Goal: Task Accomplishment & Management: Manage account settings

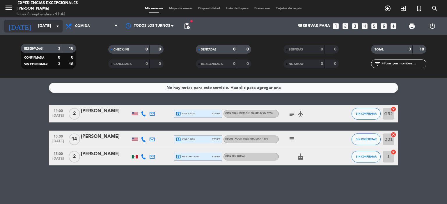
click at [44, 27] on input "[DATE]" at bounding box center [62, 26] width 55 height 10
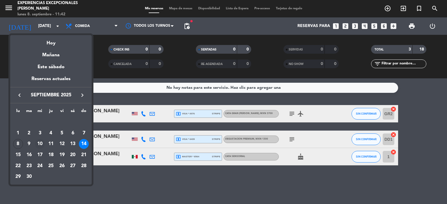
click at [40, 145] on div "10" at bounding box center [40, 144] width 10 height 10
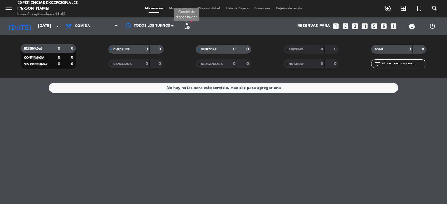
click at [188, 26] on span "pending_actions" at bounding box center [186, 26] width 7 height 7
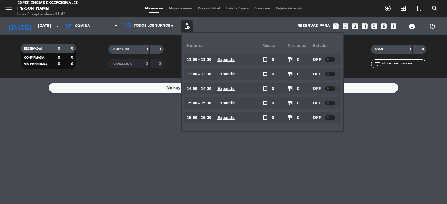
click at [13, 4] on span "menu" at bounding box center [10, 9] width 13 height 14
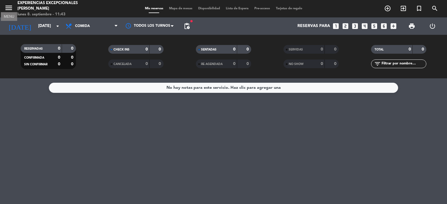
click at [8, 7] on icon "menu" at bounding box center [8, 7] width 9 height 9
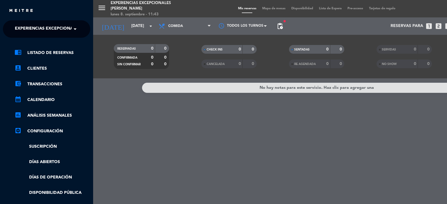
click at [67, 28] on span "Experiencias Excepcionales [PERSON_NAME]" at bounding box center [65, 29] width 100 height 12
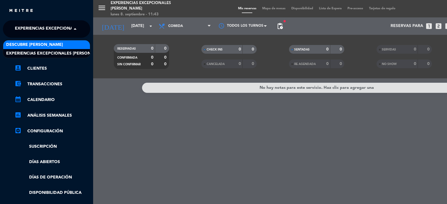
click at [49, 44] on span "Descubre [PERSON_NAME]" at bounding box center [34, 45] width 57 height 7
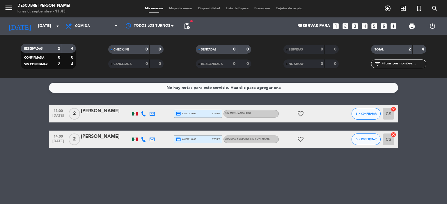
click at [181, 25] on span "pending_actions" at bounding box center [187, 26] width 12 height 12
click at [186, 26] on span "pending_actions" at bounding box center [186, 26] width 7 height 7
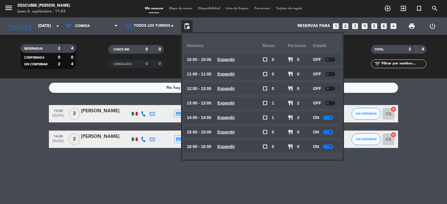
click at [329, 120] on div at bounding box center [328, 118] width 10 height 4
click at [329, 130] on div at bounding box center [328, 132] width 10 height 4
click at [330, 132] on span at bounding box center [330, 132] width 2 height 2
click at [329, 148] on div at bounding box center [328, 147] width 10 height 4
click at [269, 175] on div "No hay notas para este servicio. Haz clic para agregar una 13:00 [DATE] 2 [PERS…" at bounding box center [223, 142] width 447 height 126
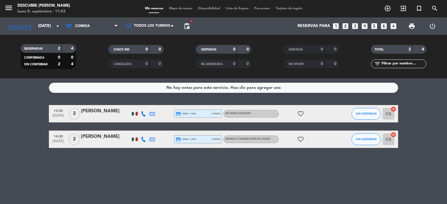
click at [103, 111] on div "[PERSON_NAME]" at bounding box center [105, 112] width 49 height 8
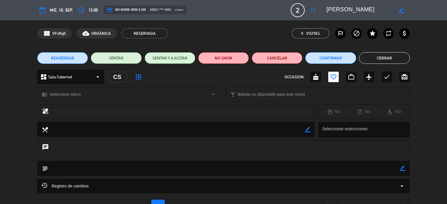
click at [377, 59] on button "Cerrar" at bounding box center [384, 58] width 51 height 12
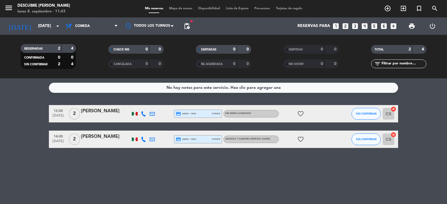
click at [135, 139] on div at bounding box center [135, 139] width 6 height 3
click at [142, 115] on icon at bounding box center [143, 113] width 5 height 5
click at [154, 114] on icon at bounding box center [151, 113] width 5 height 5
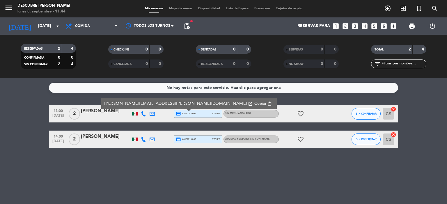
click at [95, 139] on div "[PERSON_NAME]" at bounding box center [105, 137] width 49 height 8
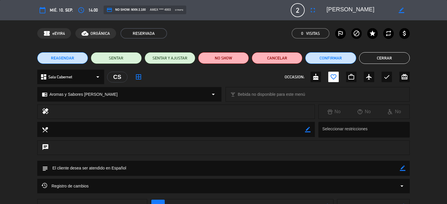
click at [380, 58] on button "Cerrar" at bounding box center [384, 58] width 51 height 12
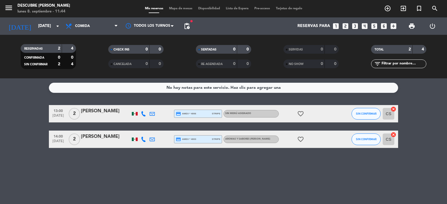
click at [191, 26] on span "pending_actions" at bounding box center [187, 26] width 12 height 12
click at [188, 25] on span "pending_actions" at bounding box center [186, 26] width 7 height 7
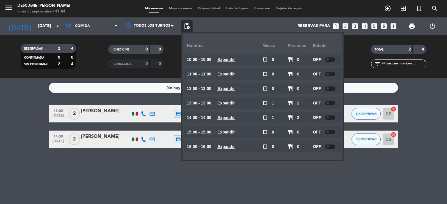
click at [186, 25] on span "pending_actions" at bounding box center [186, 26] width 7 height 7
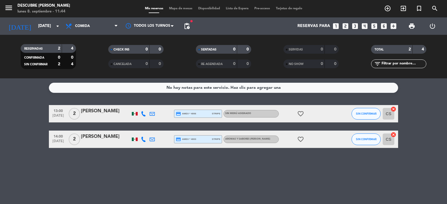
click at [186, 25] on span "pending_actions" at bounding box center [186, 26] width 7 height 7
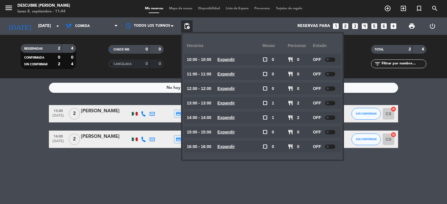
click at [186, 25] on span "pending_actions" at bounding box center [186, 26] width 7 height 7
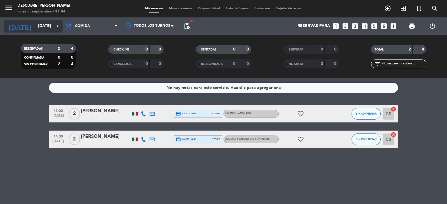
click at [50, 26] on input "[DATE]" at bounding box center [62, 26] width 55 height 10
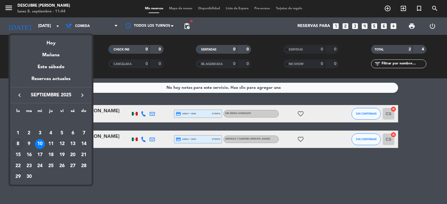
click at [39, 154] on div "17" at bounding box center [40, 155] width 10 height 10
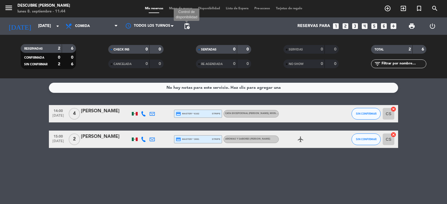
click at [187, 25] on span "pending_actions" at bounding box center [186, 26] width 7 height 7
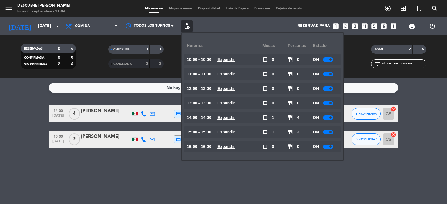
click at [186, 26] on span "pending_actions" at bounding box center [186, 26] width 7 height 7
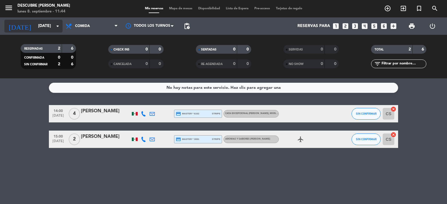
click at [43, 28] on input "[DATE]" at bounding box center [62, 26] width 55 height 10
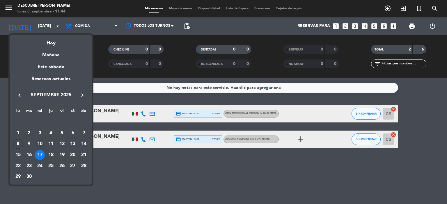
click at [40, 143] on div "10" at bounding box center [40, 144] width 10 height 10
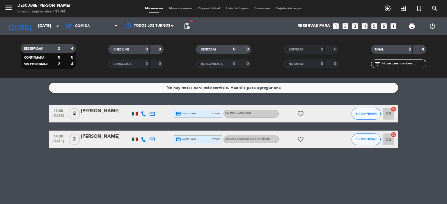
drag, startPoint x: 41, startPoint y: 144, endPoint x: 66, endPoint y: 166, distance: 33.8
click at [66, 166] on div "No hay notas para este servicio. Haz clic para agregar una 13:00 [DATE] 2 [PERS…" at bounding box center [223, 142] width 447 height 126
click at [152, 141] on icon at bounding box center [151, 139] width 5 height 5
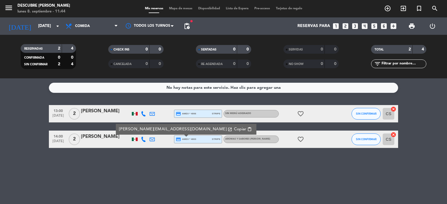
click at [144, 157] on div "No hay notas para este servicio. Haz clic para agregar una 13:00 [DATE] 2 [PERS…" at bounding box center [223, 142] width 447 height 126
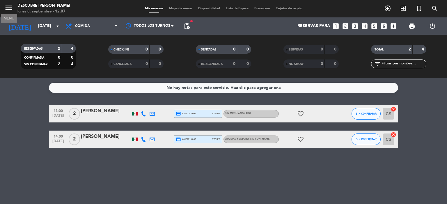
click at [7, 7] on icon "menu" at bounding box center [8, 7] width 9 height 9
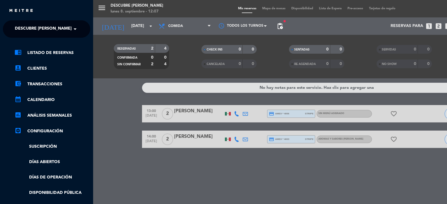
click at [131, 27] on div "menu Descubre [PERSON_NAME] [DATE] 8. septiembre - 12:07 Mis reservas Mapa de m…" at bounding box center [316, 102] width 447 height 204
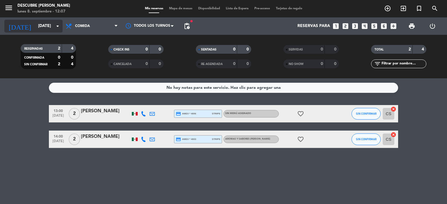
click at [50, 25] on input "[DATE]" at bounding box center [62, 26] width 55 height 10
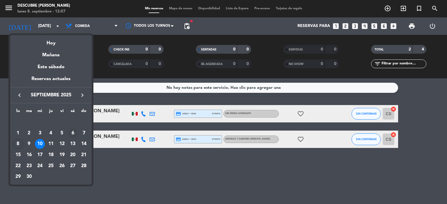
click at [72, 132] on div "6" at bounding box center [73, 134] width 10 height 10
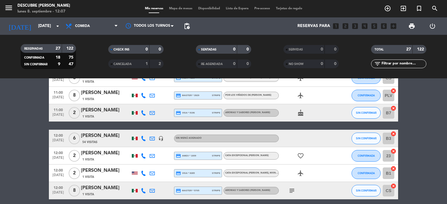
scroll to position [58, 0]
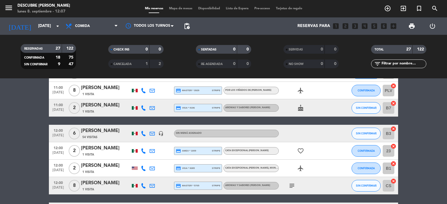
click at [301, 109] on icon "cake" at bounding box center [300, 108] width 7 height 7
click at [305, 109] on div "cake CUMPLEAÑOS" at bounding box center [305, 107] width 52 height 17
click at [154, 109] on icon at bounding box center [151, 108] width 5 height 5
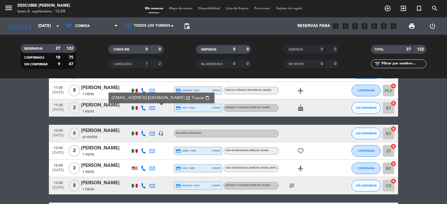
click at [154, 109] on icon at bounding box center [151, 108] width 5 height 5
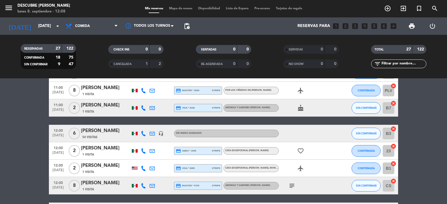
click at [134, 108] on div at bounding box center [135, 107] width 6 height 3
click at [134, 109] on div at bounding box center [135, 107] width 6 height 3
click at [135, 108] on div at bounding box center [135, 107] width 6 height 3
click at [135, 107] on div at bounding box center [135, 107] width 6 height 3
click at [142, 107] on icon at bounding box center [143, 108] width 5 height 5
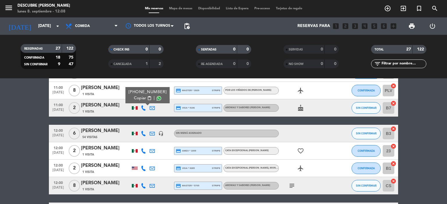
click at [110, 108] on div "[PERSON_NAME]" at bounding box center [105, 106] width 49 height 8
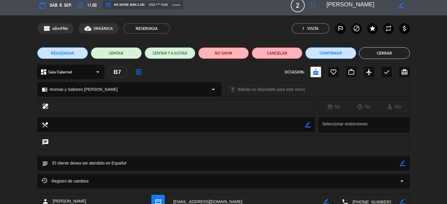
scroll to position [0, 0]
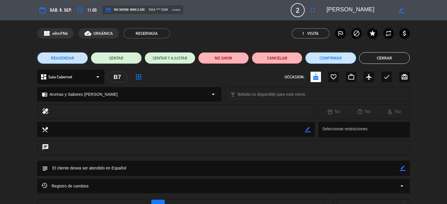
click at [388, 60] on button "Cerrar" at bounding box center [384, 58] width 51 height 12
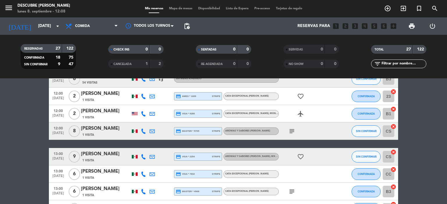
scroll to position [116, 0]
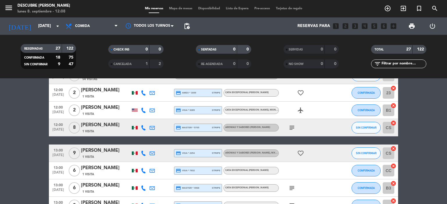
click at [290, 128] on icon "subject" at bounding box center [291, 127] width 7 height 7
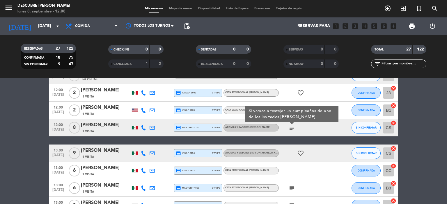
click at [293, 131] on icon "subject" at bounding box center [291, 127] width 7 height 7
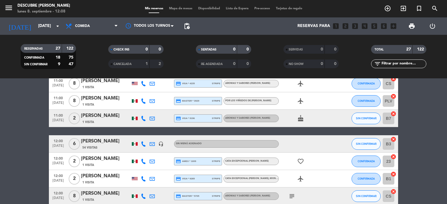
scroll to position [0, 0]
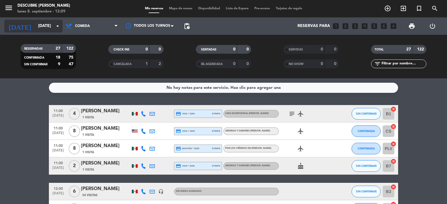
click at [52, 21] on input "[DATE]" at bounding box center [62, 26] width 55 height 10
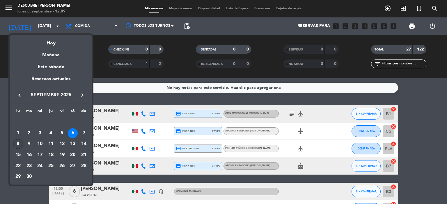
click at [21, 145] on div "8" at bounding box center [18, 144] width 10 height 10
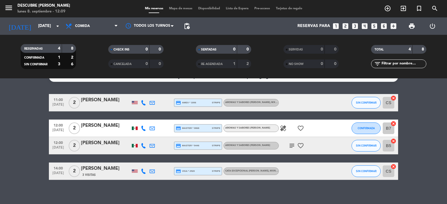
scroll to position [16, 0]
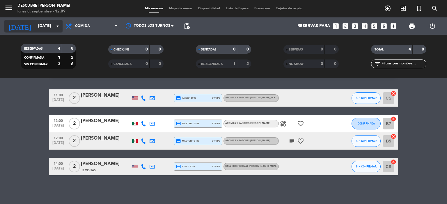
click at [52, 26] on input "[DATE]" at bounding box center [62, 26] width 55 height 10
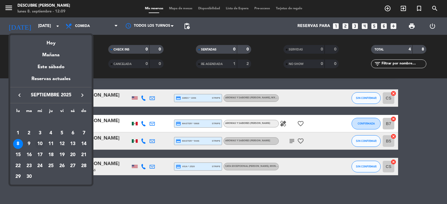
click at [39, 144] on div "10" at bounding box center [40, 144] width 10 height 10
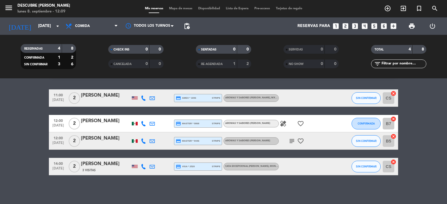
type input "[DATE]"
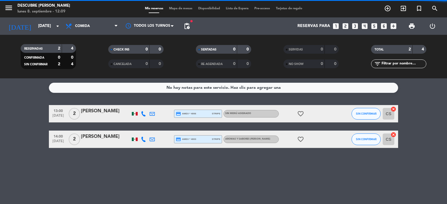
scroll to position [0, 0]
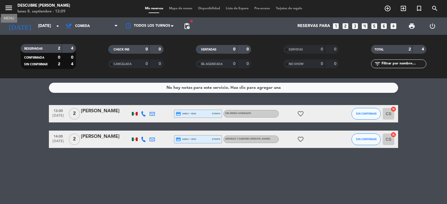
click at [9, 7] on icon "menu" at bounding box center [8, 7] width 9 height 9
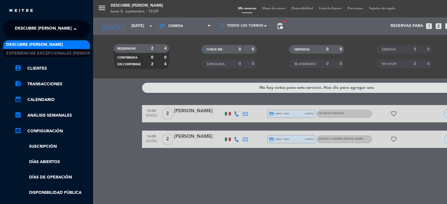
click at [33, 32] on span "Descubre [PERSON_NAME]" at bounding box center [43, 29] width 57 height 12
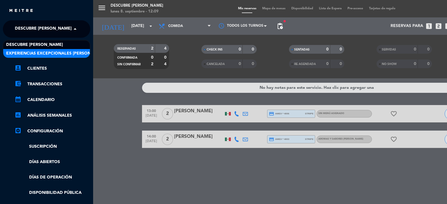
click at [41, 56] on span "Experiencias Excepcionales [PERSON_NAME]" at bounding box center [56, 53] width 100 height 7
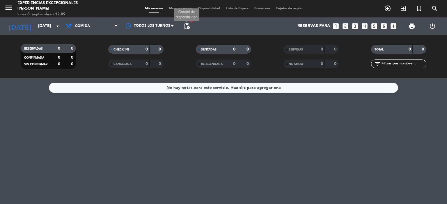
click at [187, 26] on span "pending_actions" at bounding box center [186, 26] width 7 height 7
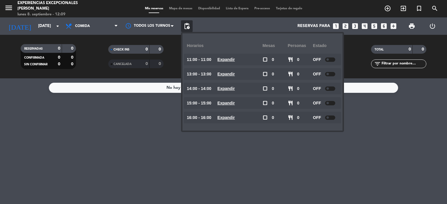
click at [109, 146] on div "No hay notas para este servicio. Haz clic para agregar una" at bounding box center [223, 142] width 447 height 126
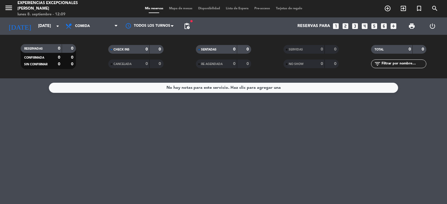
click at [194, 145] on div "No hay notas para este servicio. Haz clic para agregar una" at bounding box center [223, 142] width 447 height 126
